Goal: Navigation & Orientation: Find specific page/section

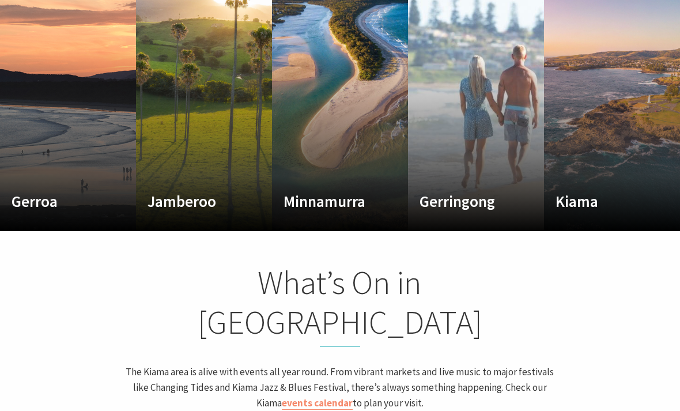
scroll to position [702, 0]
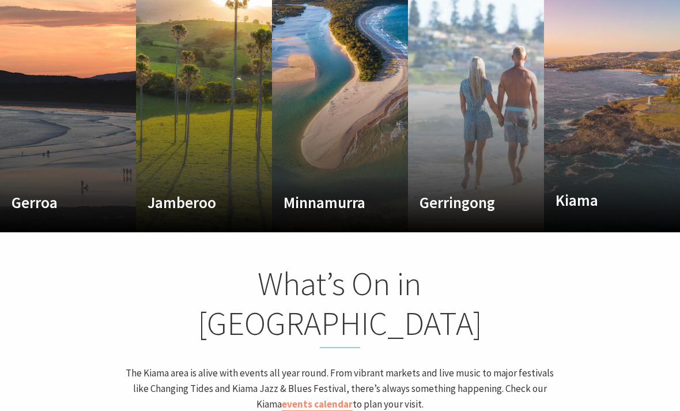
click at [585, 76] on link "Custom Image Used [GEOGRAPHIC_DATA] Where the sea makes a noise Read More [GEOG…" at bounding box center [612, 94] width 136 height 277
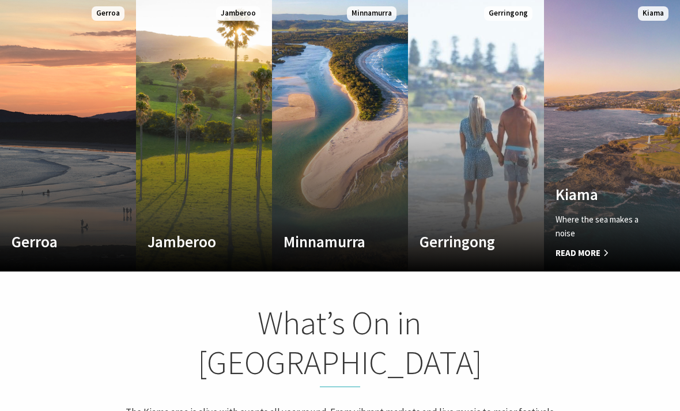
scroll to position [663, 0]
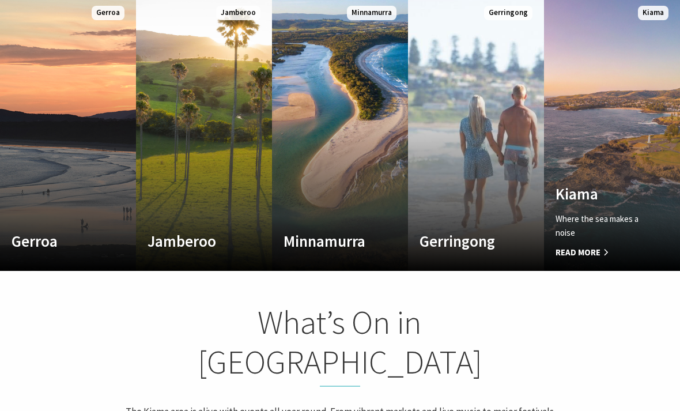
click at [489, 128] on link "Custom Image Used [GEOGRAPHIC_DATA] A breath of fresh air Read More [GEOGRAPHIC…" at bounding box center [476, 132] width 136 height 277
click at [371, 169] on link "Custom Image Used [GEOGRAPHIC_DATA] Where time and tide combine Read More [GEOG…" at bounding box center [340, 132] width 136 height 277
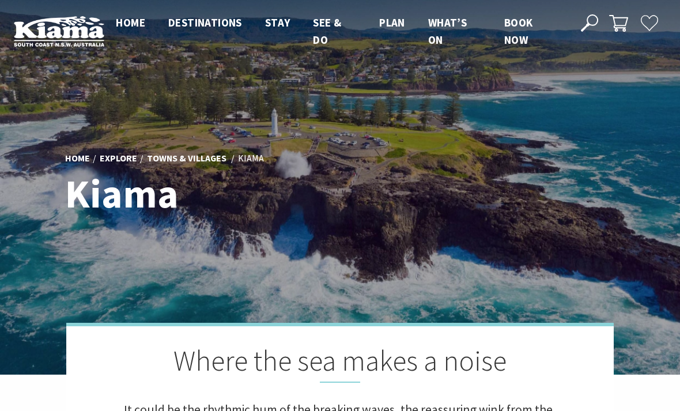
scroll to position [2, 673]
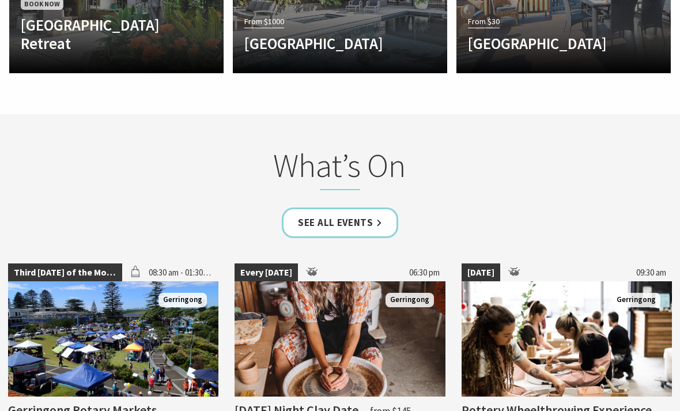
scroll to position [2777, 0]
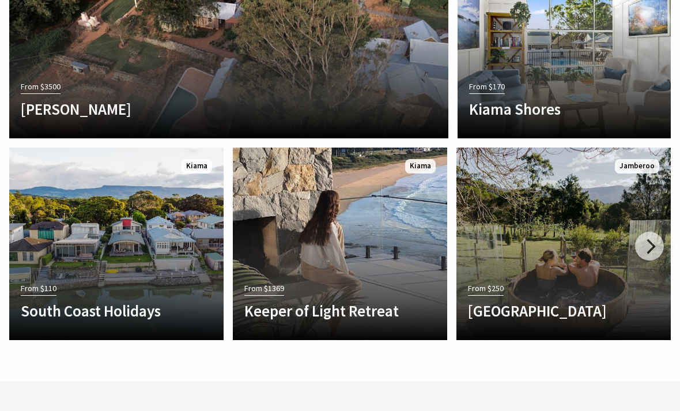
scroll to position [2071, 0]
